Goal: Transaction & Acquisition: Download file/media

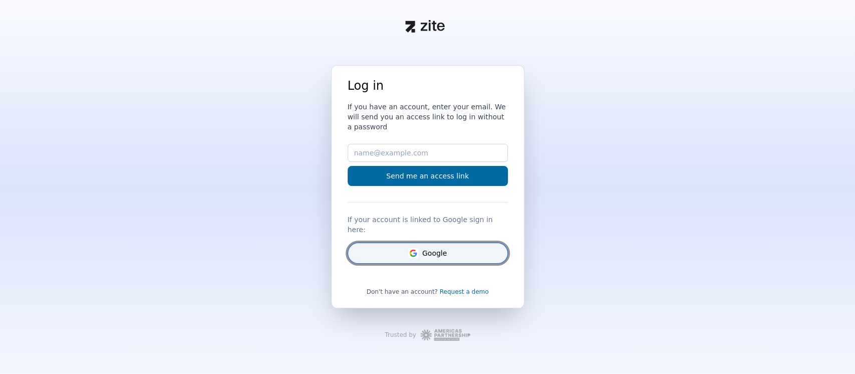
click at [413, 250] on button "Google" at bounding box center [428, 252] width 160 height 21
click at [413, 248] on button "Google" at bounding box center [428, 252] width 160 height 21
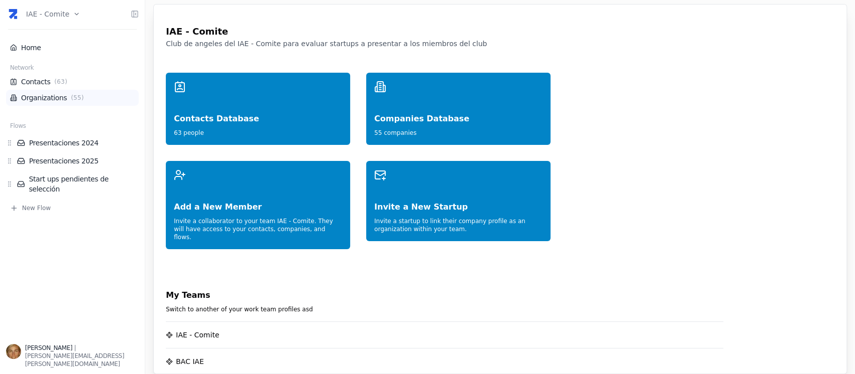
click at [69, 96] on span "( 55 )" at bounding box center [77, 98] width 17 height 8
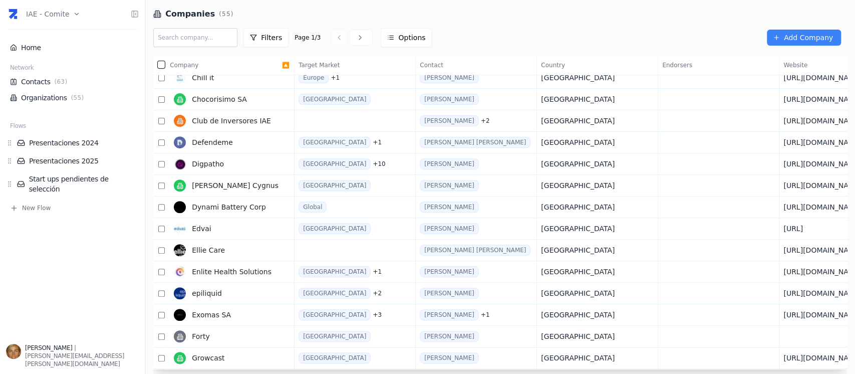
scroll to position [247, 0]
click at [252, 328] on link "Forty" at bounding box center [226, 336] width 112 height 20
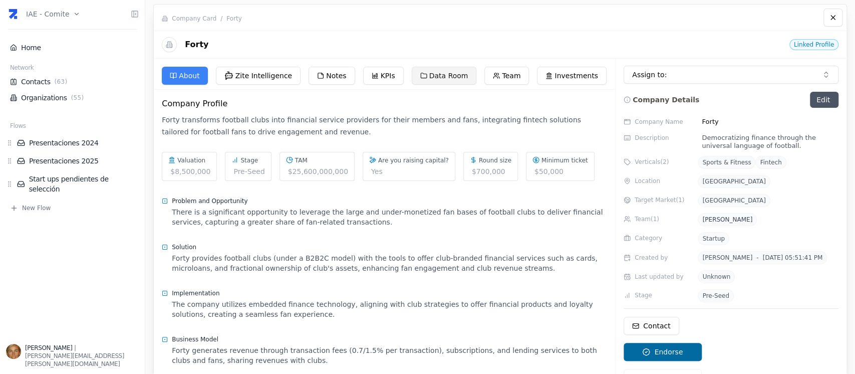
click at [432, 78] on button "Data Room" at bounding box center [444, 76] width 65 height 18
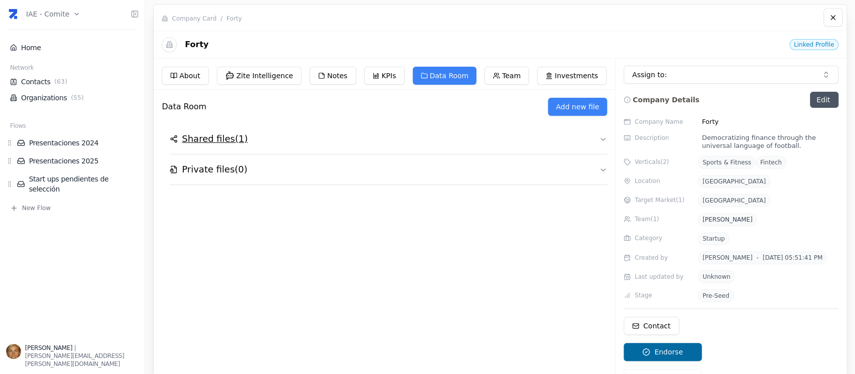
click at [214, 137] on h2 "Shared files ( 1 )" at bounding box center [215, 139] width 66 height 14
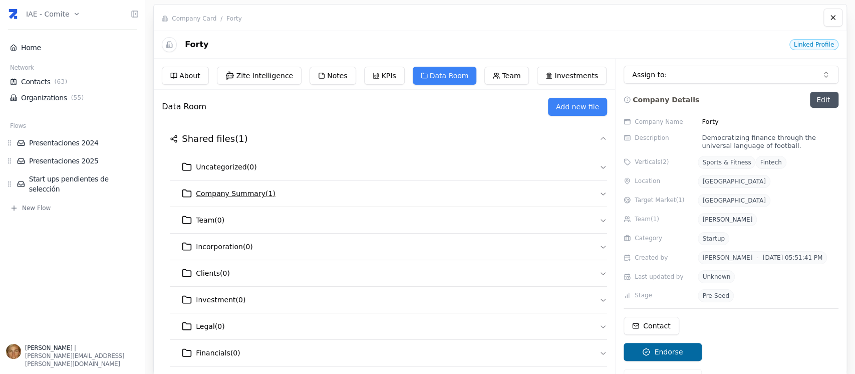
click at [256, 191] on span "Company Summary ( 1 )" at bounding box center [236, 193] width 80 height 10
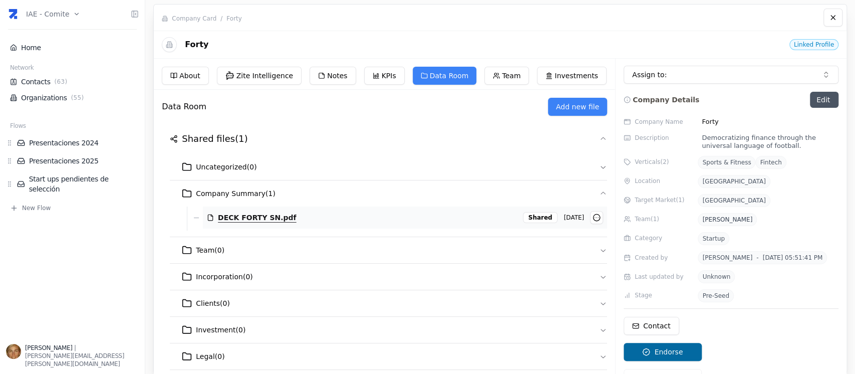
click at [273, 218] on span "DECK FORTY SN.pdf" at bounding box center [257, 217] width 79 height 10
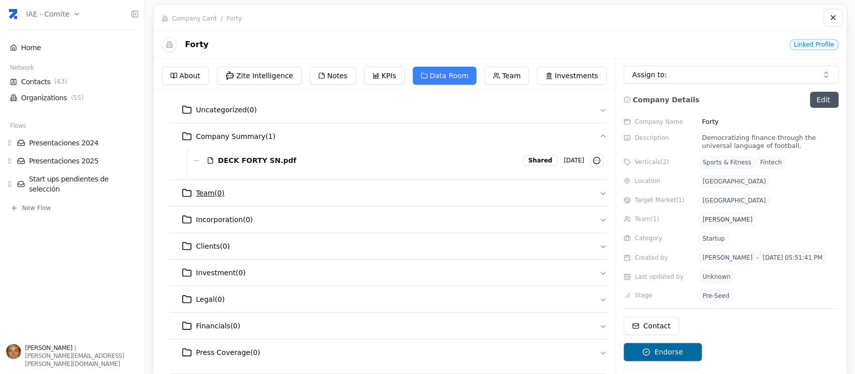
scroll to position [39, 0]
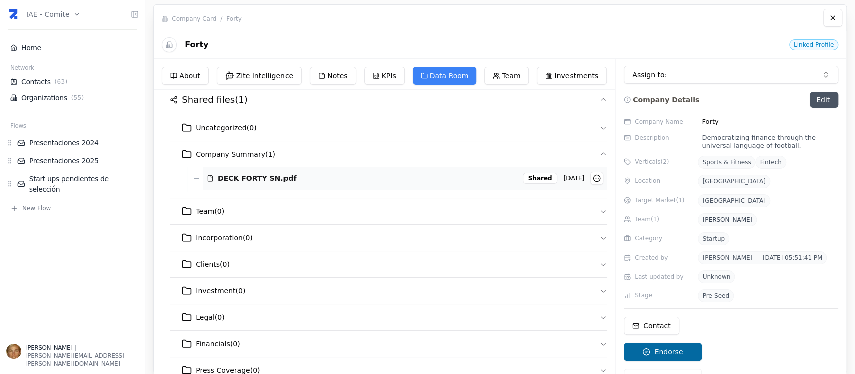
click at [256, 174] on span "DECK FORTY SN.pdf" at bounding box center [257, 178] width 79 height 10
